Goal: Task Accomplishment & Management: Manage account settings

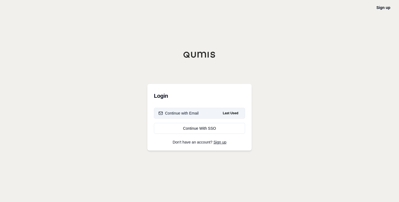
click at [201, 113] on button "Continue with Email Last Used" at bounding box center [199, 113] width 91 height 11
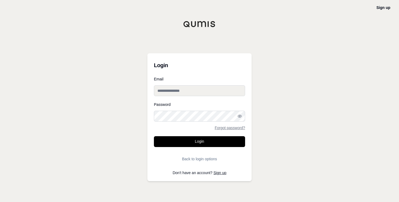
type input "**********"
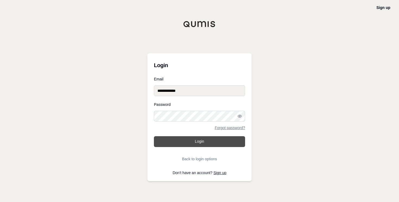
click at [208, 145] on button "Login" at bounding box center [199, 141] width 91 height 11
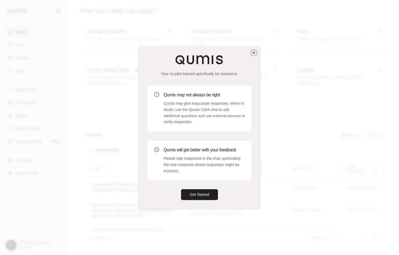
click at [252, 52] on icon "button" at bounding box center [253, 52] width 4 height 4
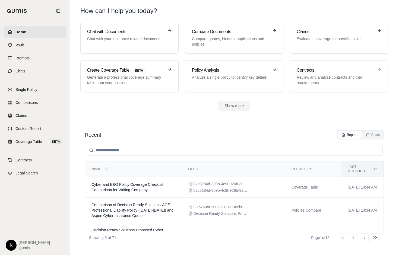
click at [12, 202] on html "Home Vault Prompts Chats Single Policy Comparisons Claims Custom Report Coverag…" at bounding box center [199, 127] width 399 height 255
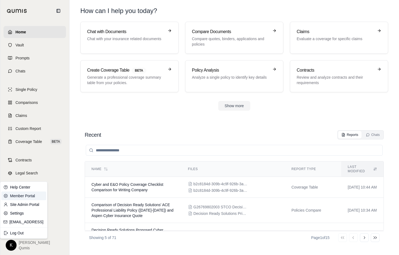
click at [25, 199] on link "Member Portal" at bounding box center [23, 196] width 45 height 9
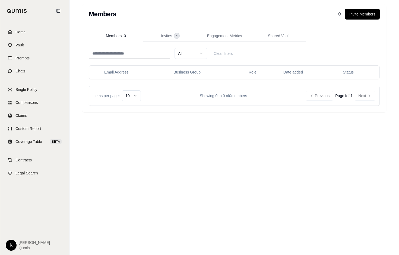
click at [10, 202] on html "Home Vault Prompts Chats Single Policy Comparisons Claims Custom Report Coverag…" at bounding box center [199, 127] width 399 height 255
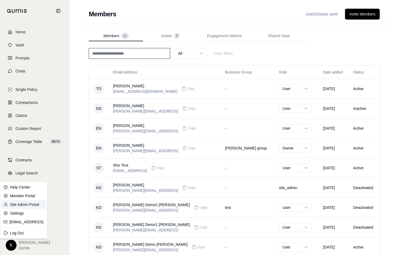
click at [22, 202] on link "Site Admin Portal" at bounding box center [23, 204] width 45 height 9
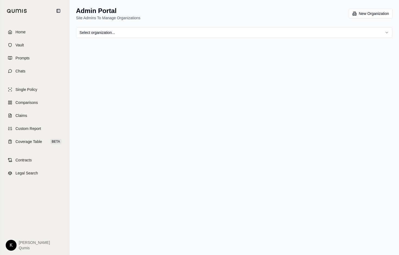
click at [154, 31] on html "Home Vault Prompts Chats Single Policy Comparisons Claims Custom Report Coverag…" at bounding box center [199, 127] width 399 height 255
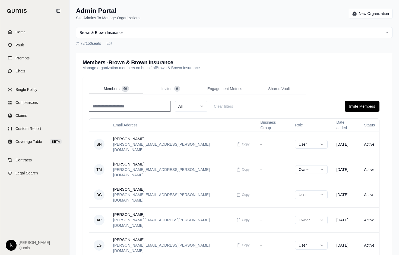
click at [139, 110] on input at bounding box center [129, 106] width 81 height 11
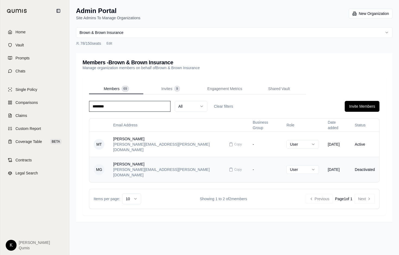
type input "********"
click at [248, 159] on td "-" at bounding box center [265, 169] width 34 height 25
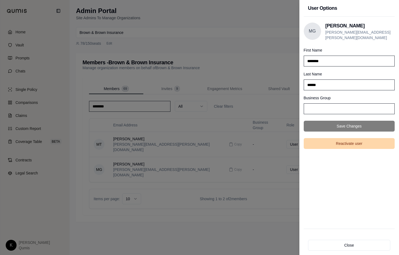
click at [346, 140] on button "Reactivate user" at bounding box center [349, 143] width 91 height 11
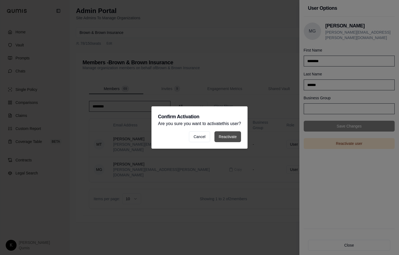
click at [225, 137] on button "Reactivate" at bounding box center [227, 136] width 27 height 11
